Goal: Transaction & Acquisition: Purchase product/service

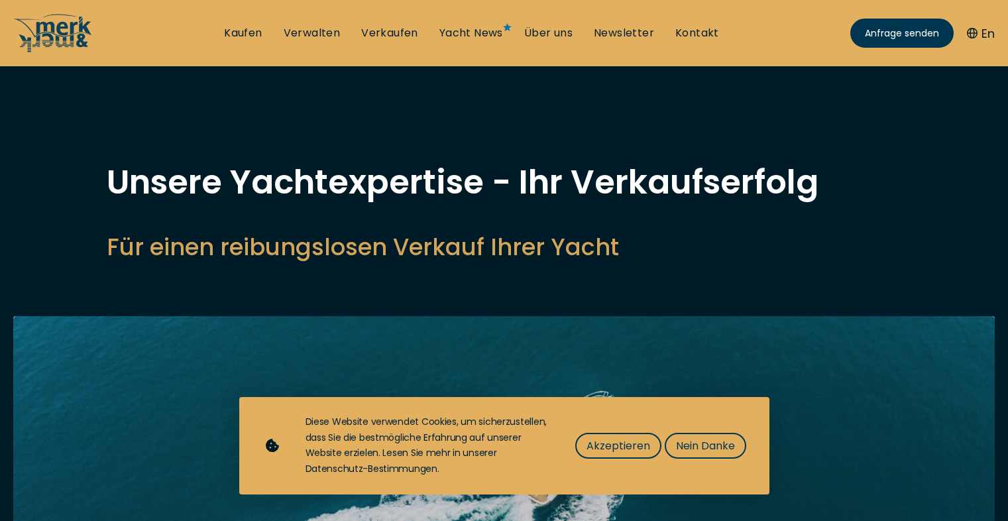
select select "sell"
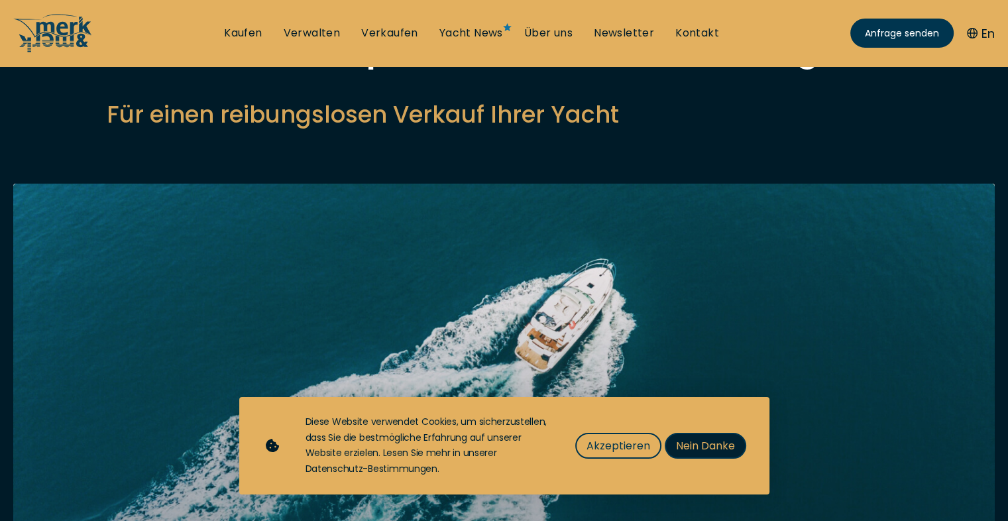
drag, startPoint x: 0, startPoint y: 0, endPoint x: 695, endPoint y: 443, distance: 824.0
click at [695, 443] on span "Nein Danke" at bounding box center [705, 445] width 59 height 17
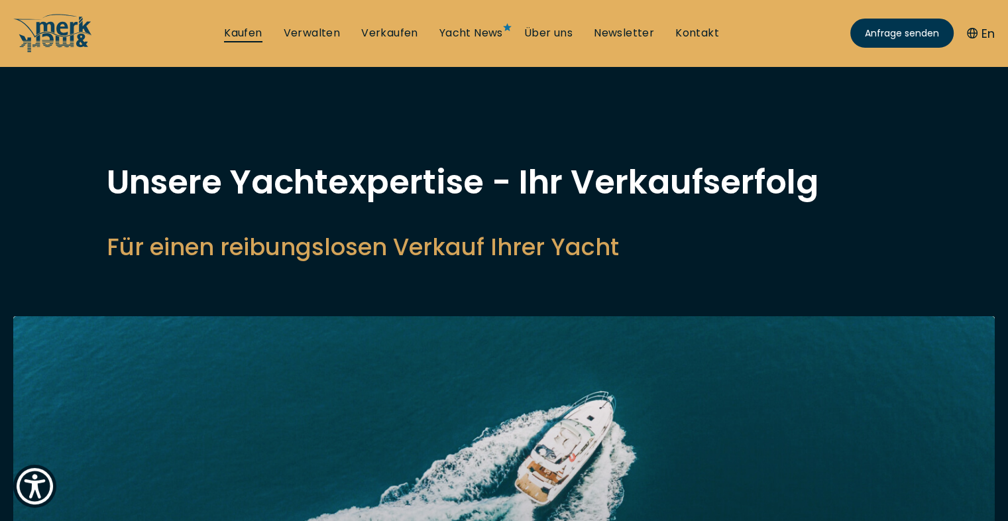
click at [242, 30] on link "Kaufen" at bounding box center [243, 33] width 38 height 15
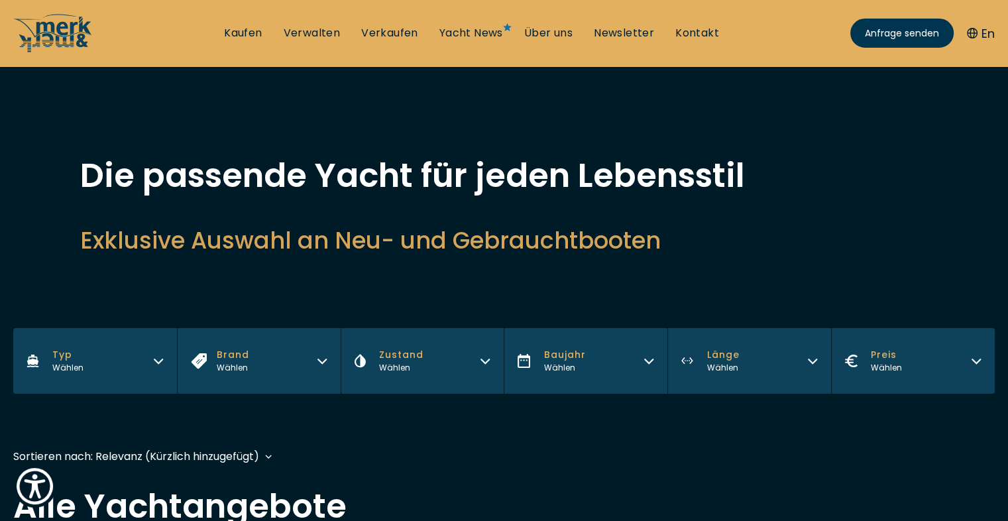
click at [159, 361] on icon "button" at bounding box center [158, 359] width 11 height 11
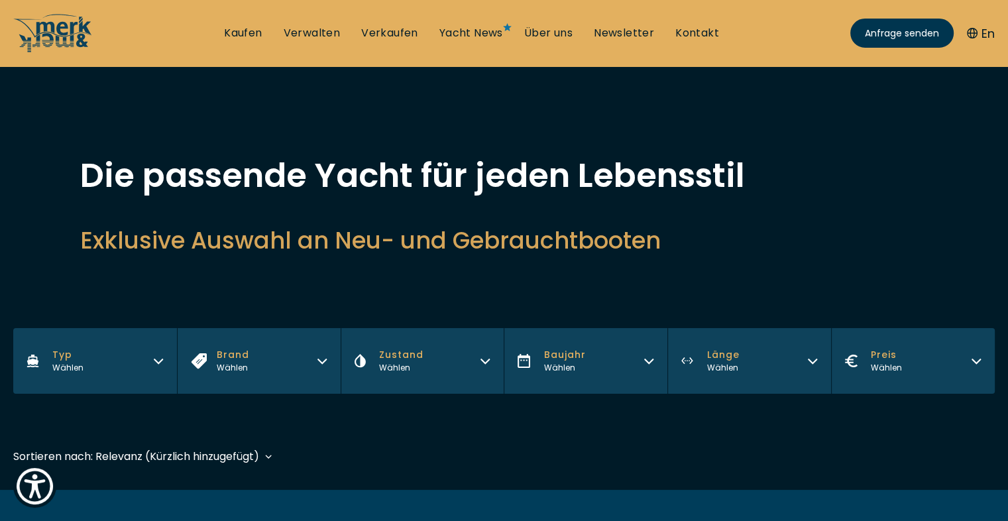
scroll to position [66, 0]
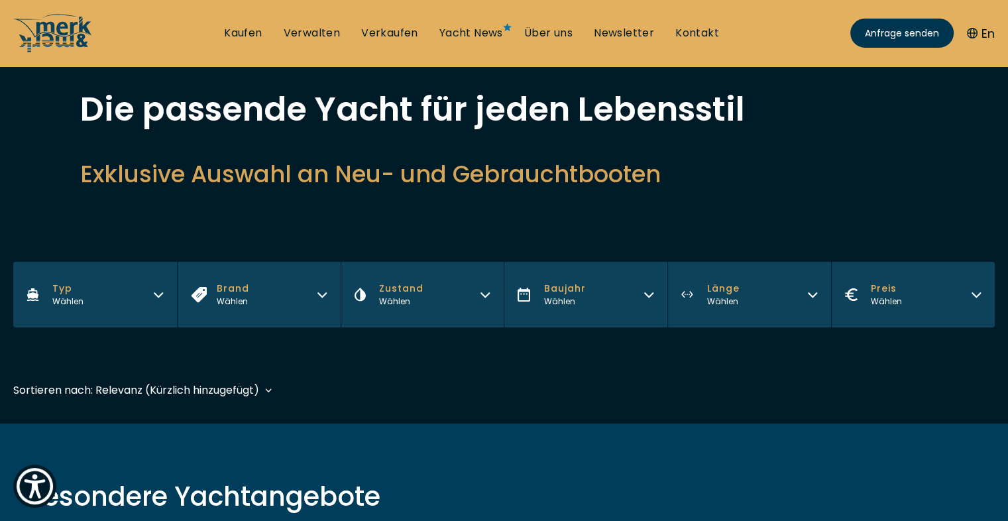
click at [159, 295] on icon "button" at bounding box center [158, 293] width 11 height 11
click at [315, 292] on button "Brand Wählen" at bounding box center [259, 295] width 164 height 66
